Goal: Information Seeking & Learning: Stay updated

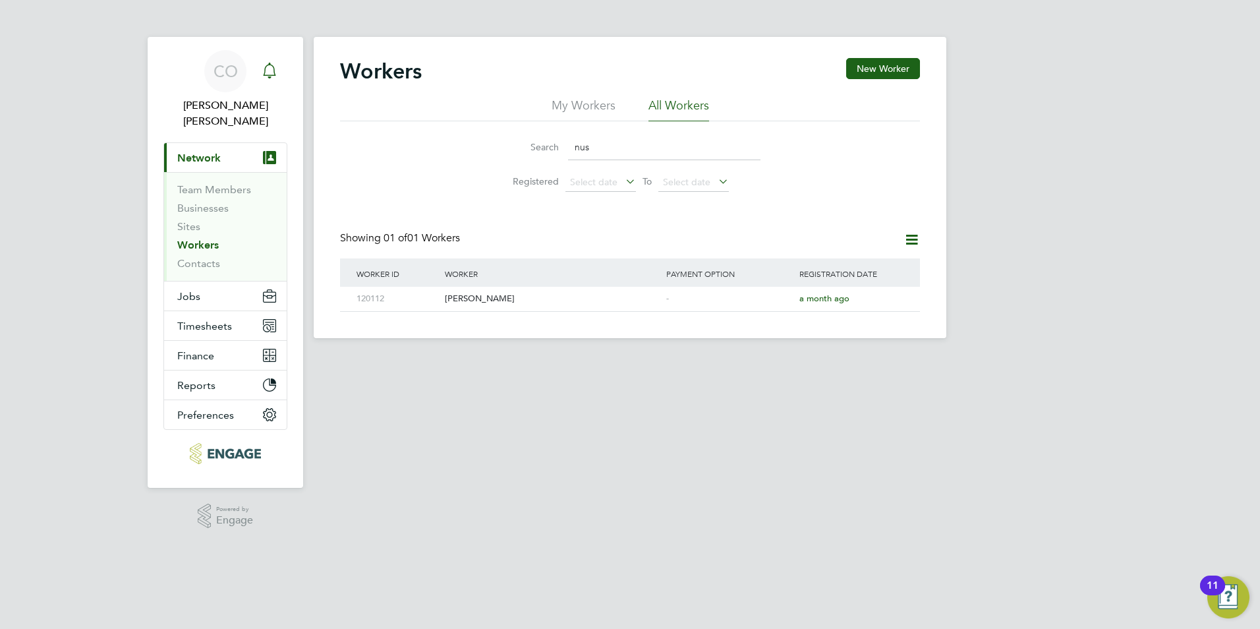
click at [278, 67] on div "Main navigation" at bounding box center [269, 71] width 26 height 26
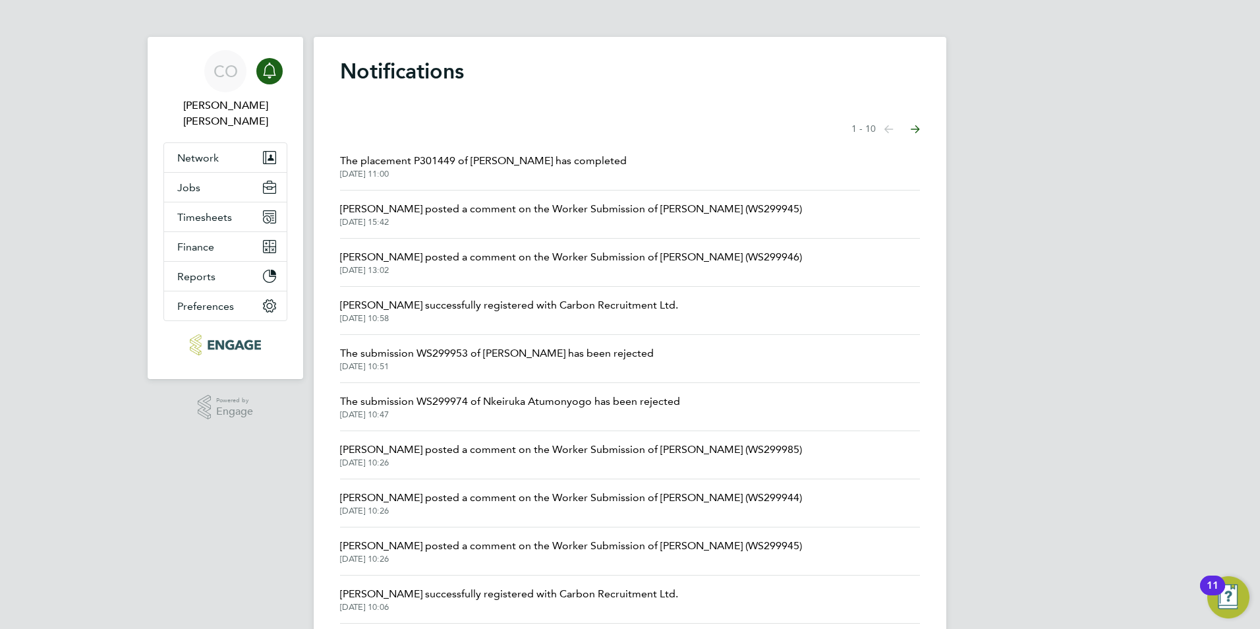
click at [263, 73] on icon "Main navigation" at bounding box center [270, 71] width 16 height 16
click at [611, 447] on span "[PERSON_NAME] posted a comment on the Worker Submission of [PERSON_NAME] (WS299…" at bounding box center [571, 450] width 462 height 16
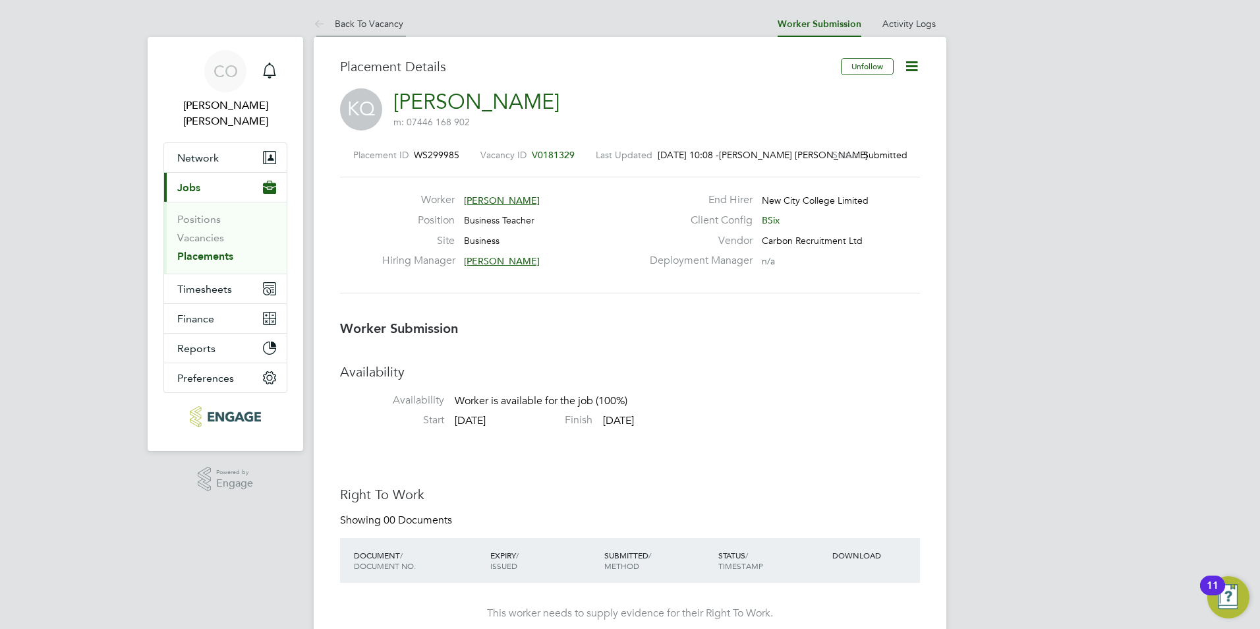
click at [320, 17] on icon at bounding box center [322, 24] width 16 height 16
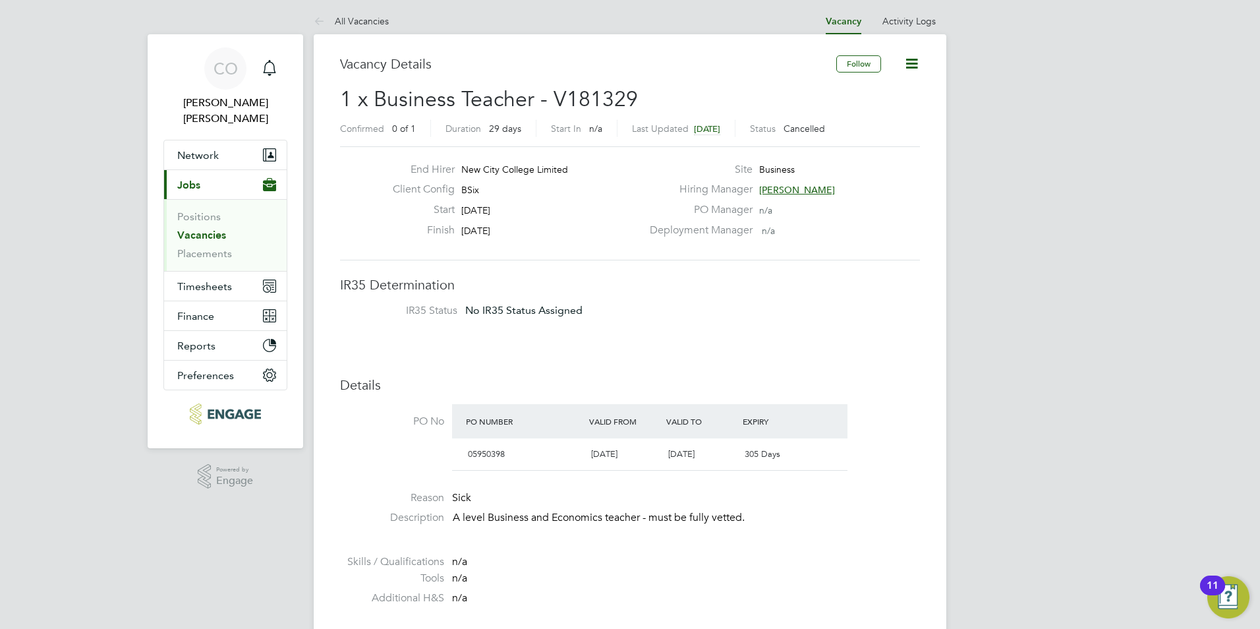
scroll to position [7, 7]
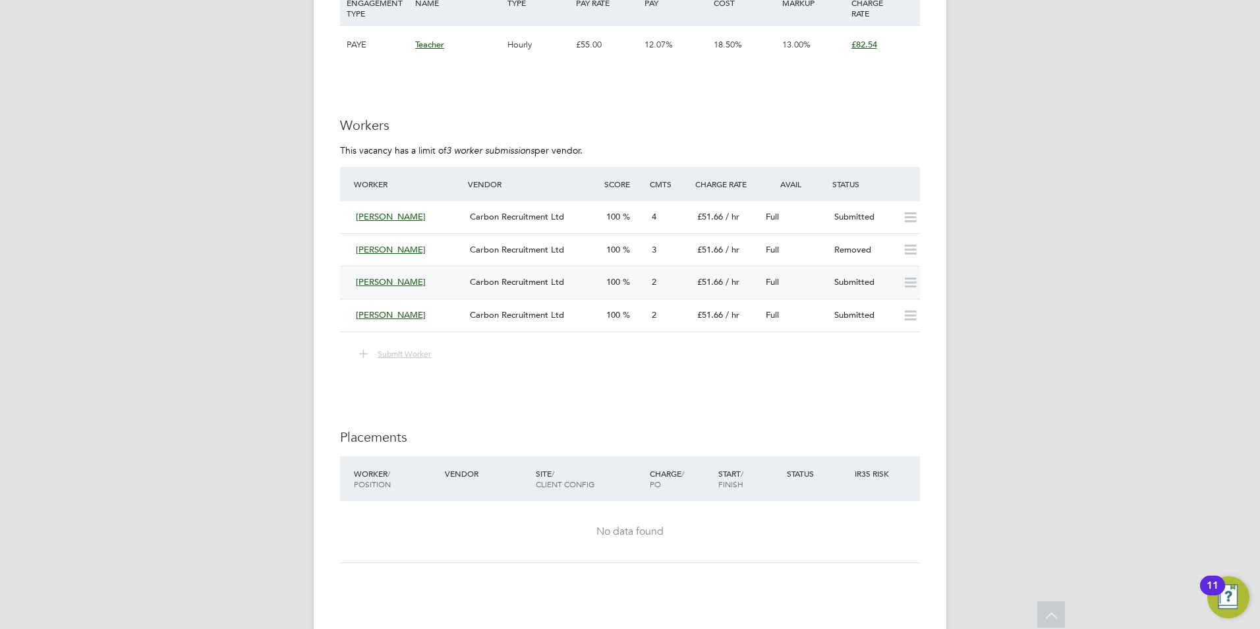
click at [355, 287] on div "[PERSON_NAME]" at bounding box center [408, 283] width 114 height 22
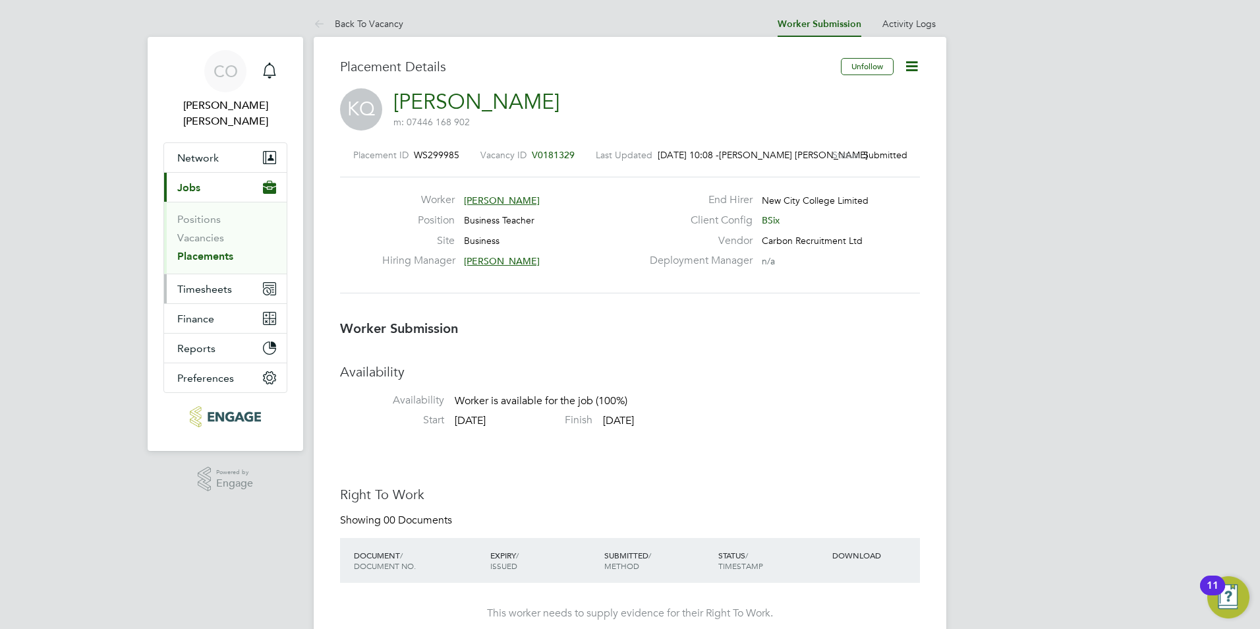
click at [202, 283] on span "Timesheets" at bounding box center [204, 289] width 55 height 13
click at [277, 78] on svg-icon "Main navigation" at bounding box center [270, 71] width 16 height 16
